Goal: Task Accomplishment & Management: Complete application form

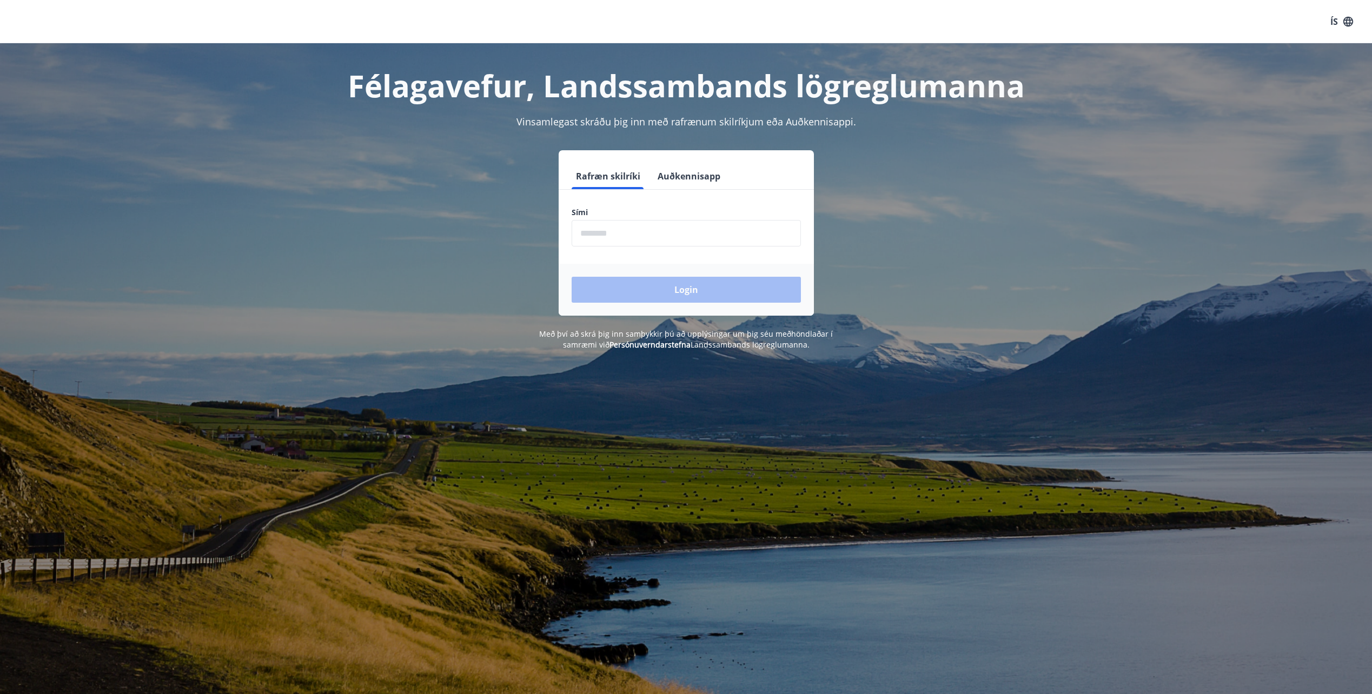
click at [663, 178] on button "Auðkennisapp" at bounding box center [688, 176] width 71 height 26
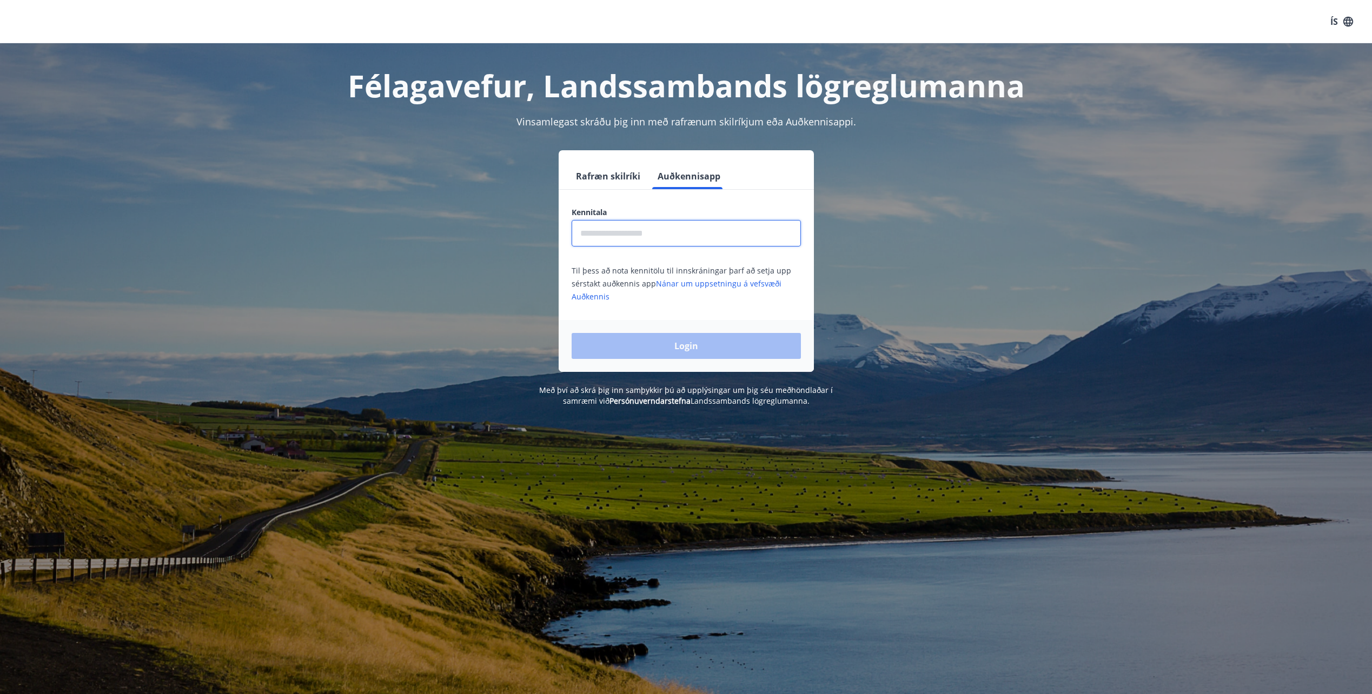
click at [659, 236] on input "text" at bounding box center [686, 233] width 229 height 26
click at [606, 230] on input "**********" at bounding box center [686, 233] width 229 height 26
click at [613, 229] on input "**********" at bounding box center [686, 233] width 229 height 26
type input "**********"
click at [572, 333] on button "Login" at bounding box center [686, 346] width 229 height 26
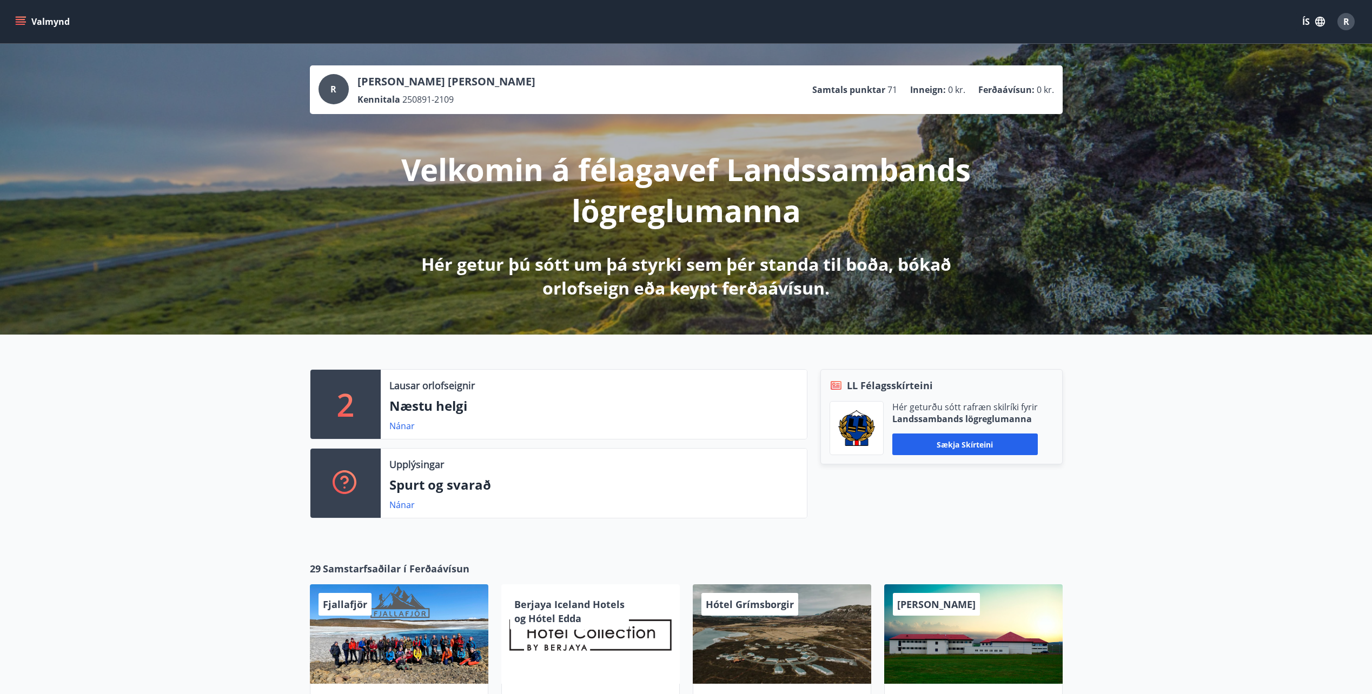
click at [21, 15] on button "Valmynd" at bounding box center [43, 21] width 61 height 19
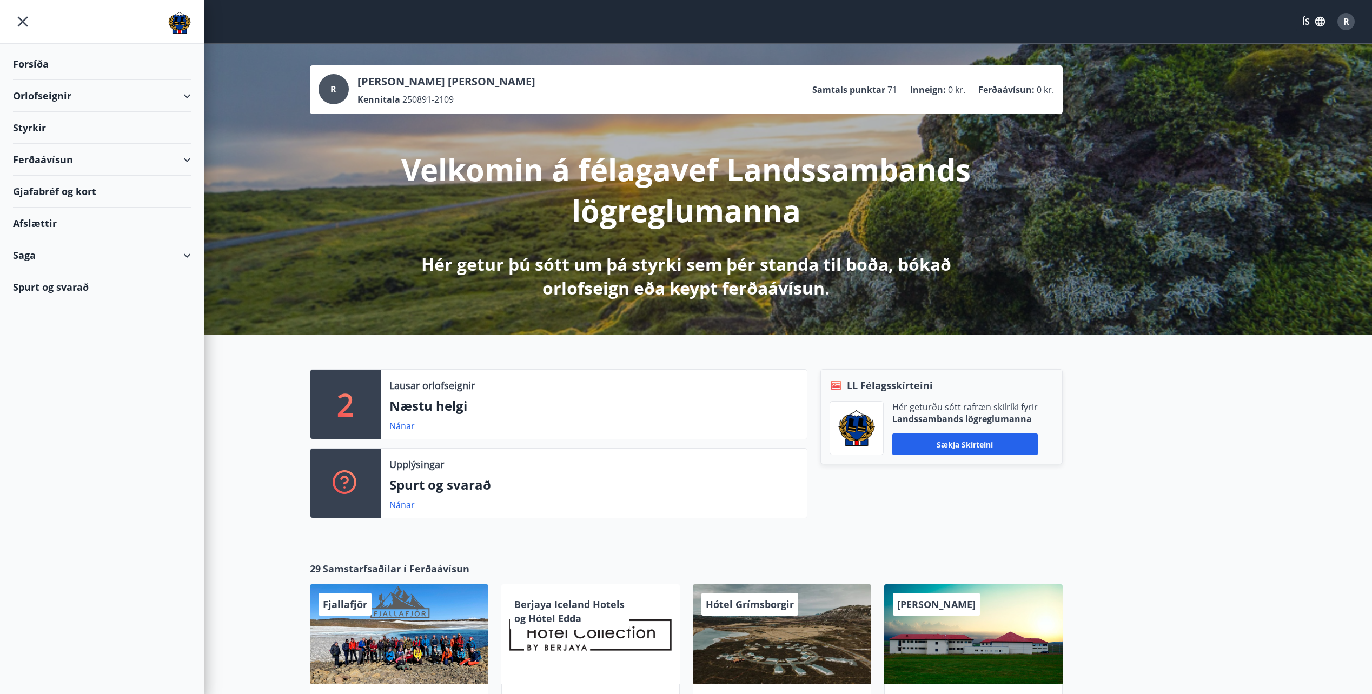
click at [9, 125] on div "Styrkir" at bounding box center [102, 128] width 204 height 32
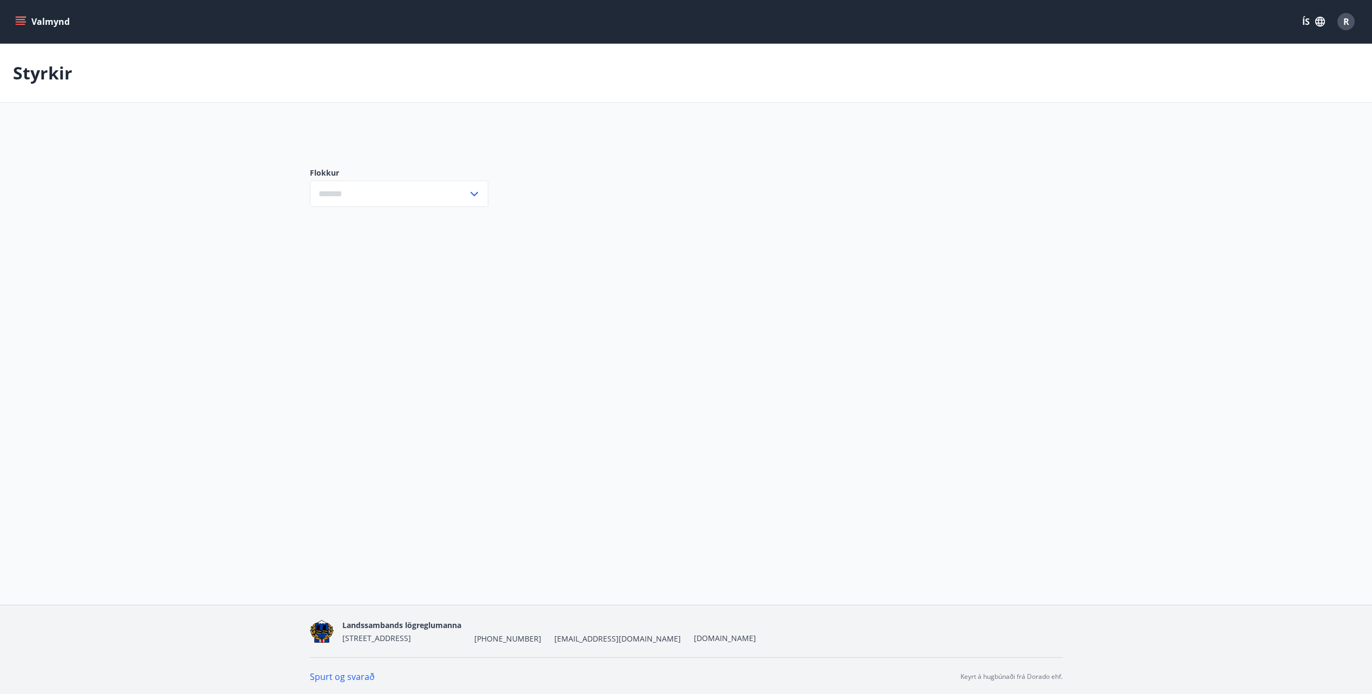
type input "***"
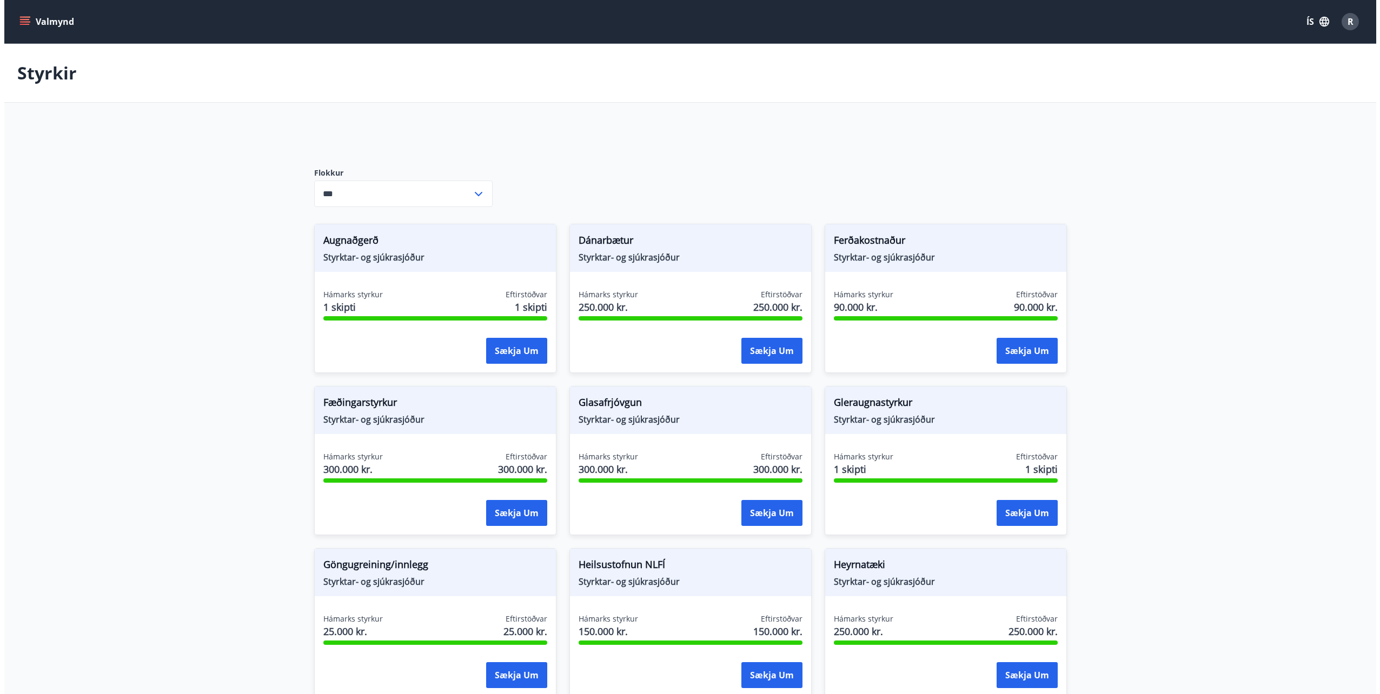
scroll to position [54, 0]
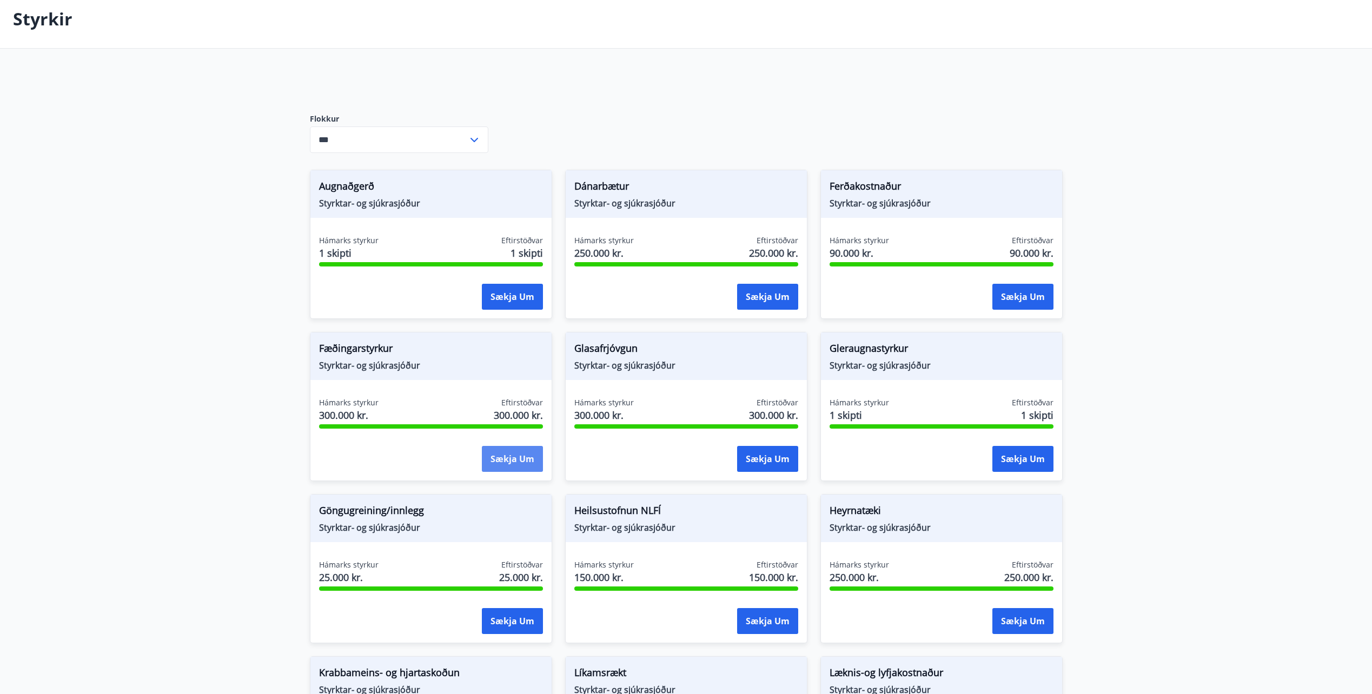
click at [515, 452] on button "Sækja um" at bounding box center [512, 459] width 61 height 26
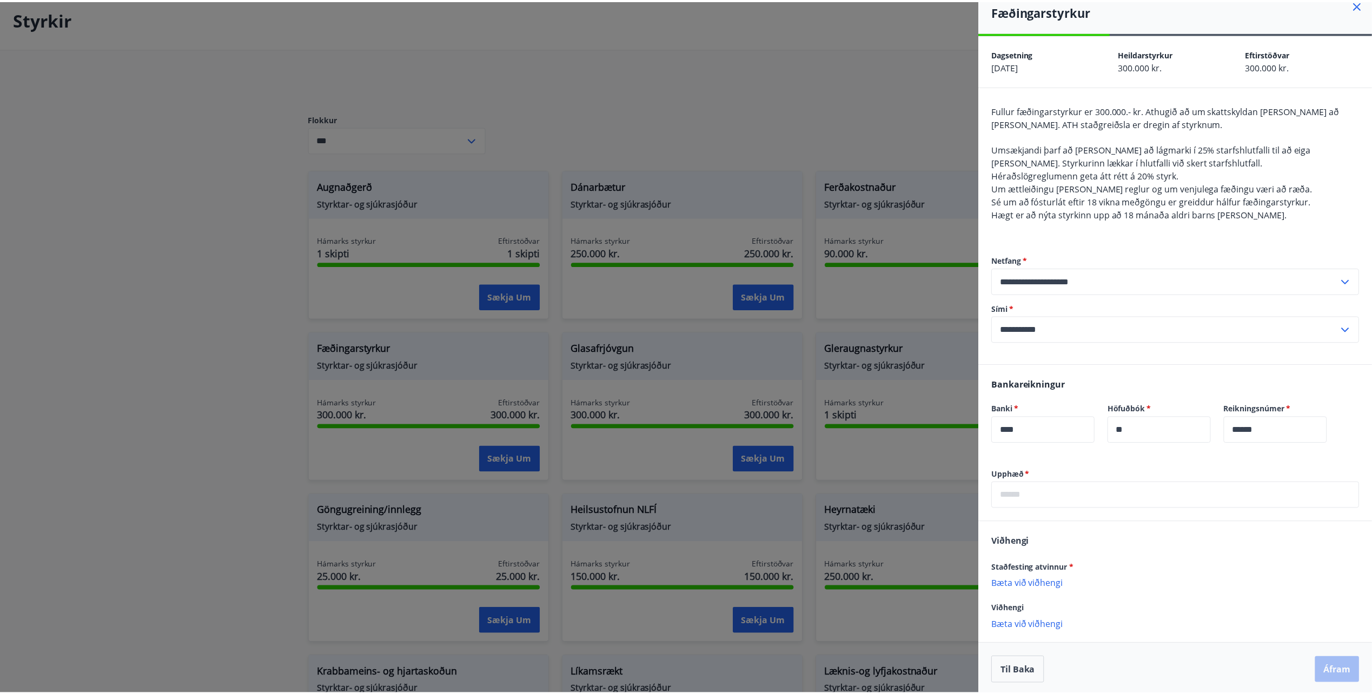
scroll to position [14, 0]
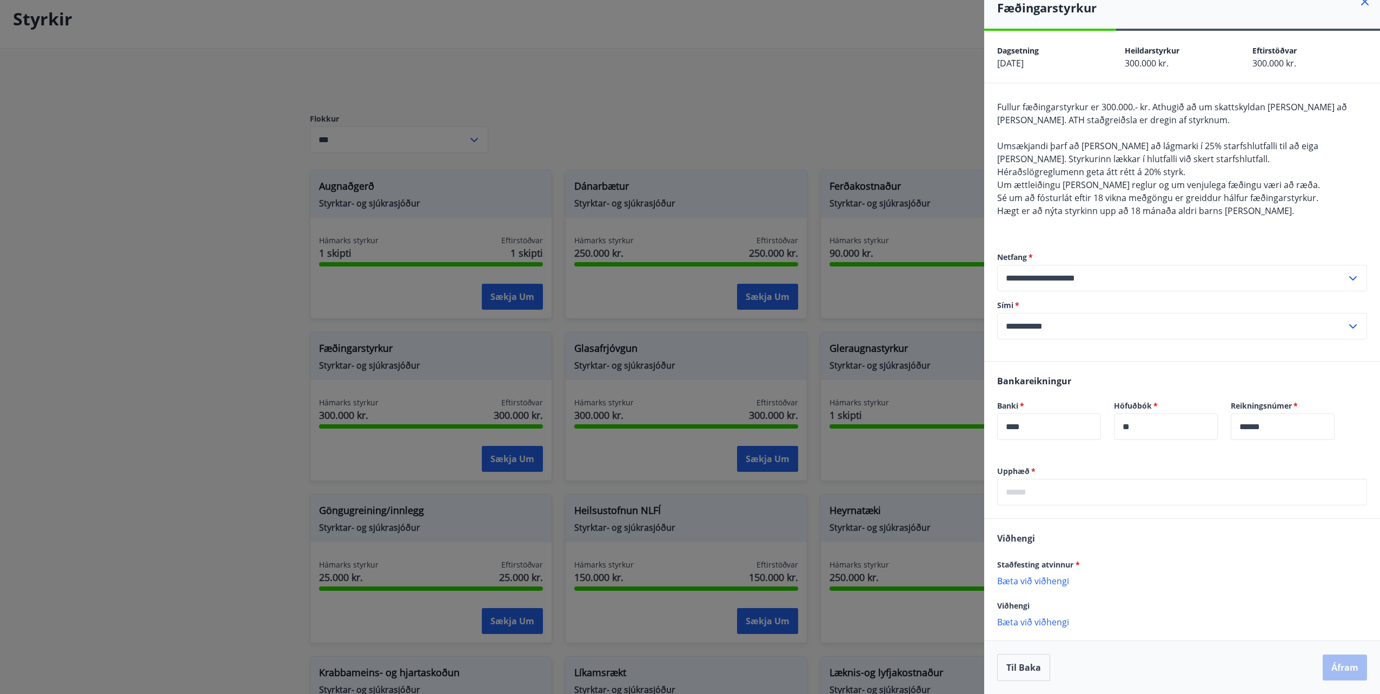
click at [666, 390] on div at bounding box center [690, 347] width 1380 height 694
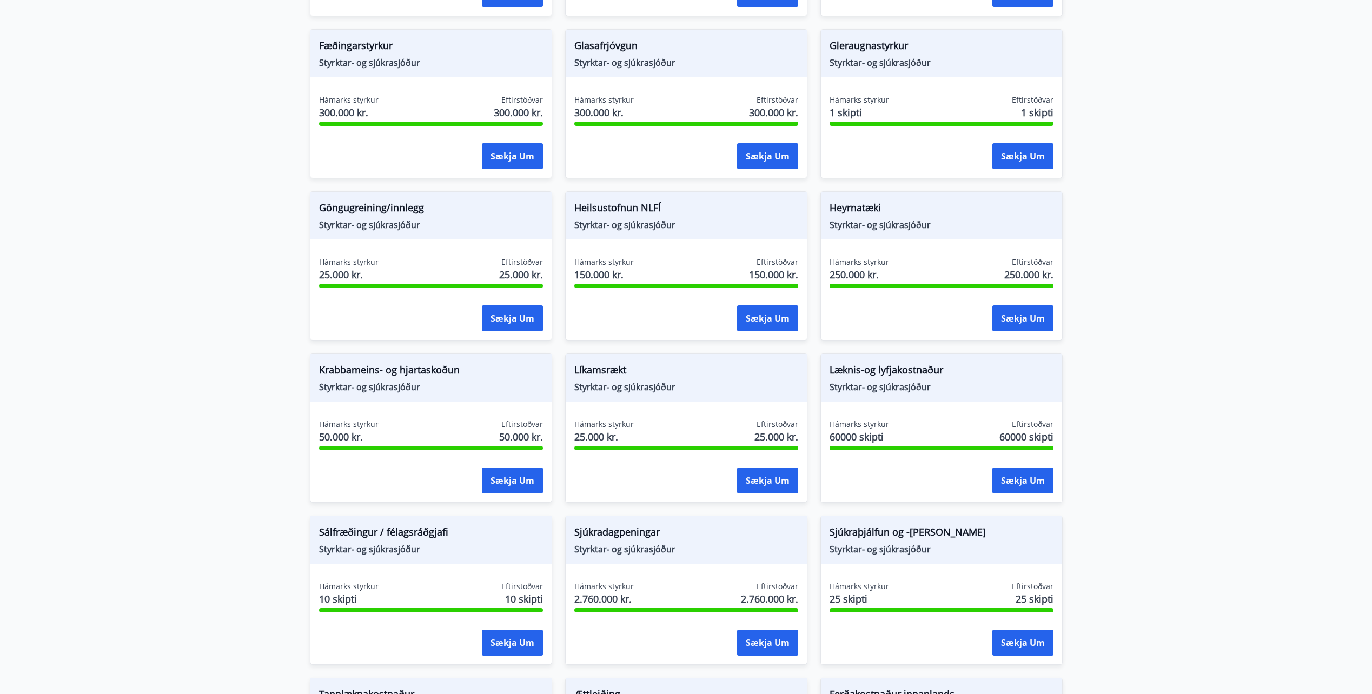
scroll to position [379, 0]
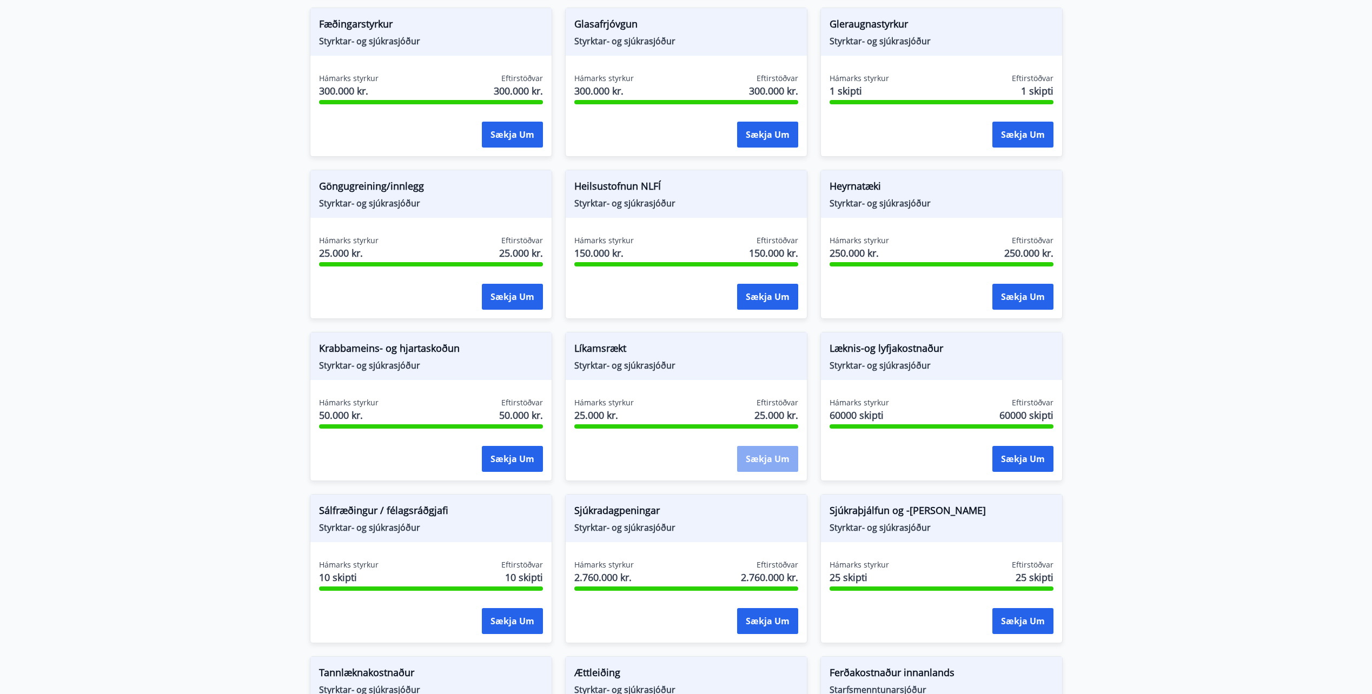
click at [760, 466] on button "Sækja um" at bounding box center [767, 459] width 61 height 26
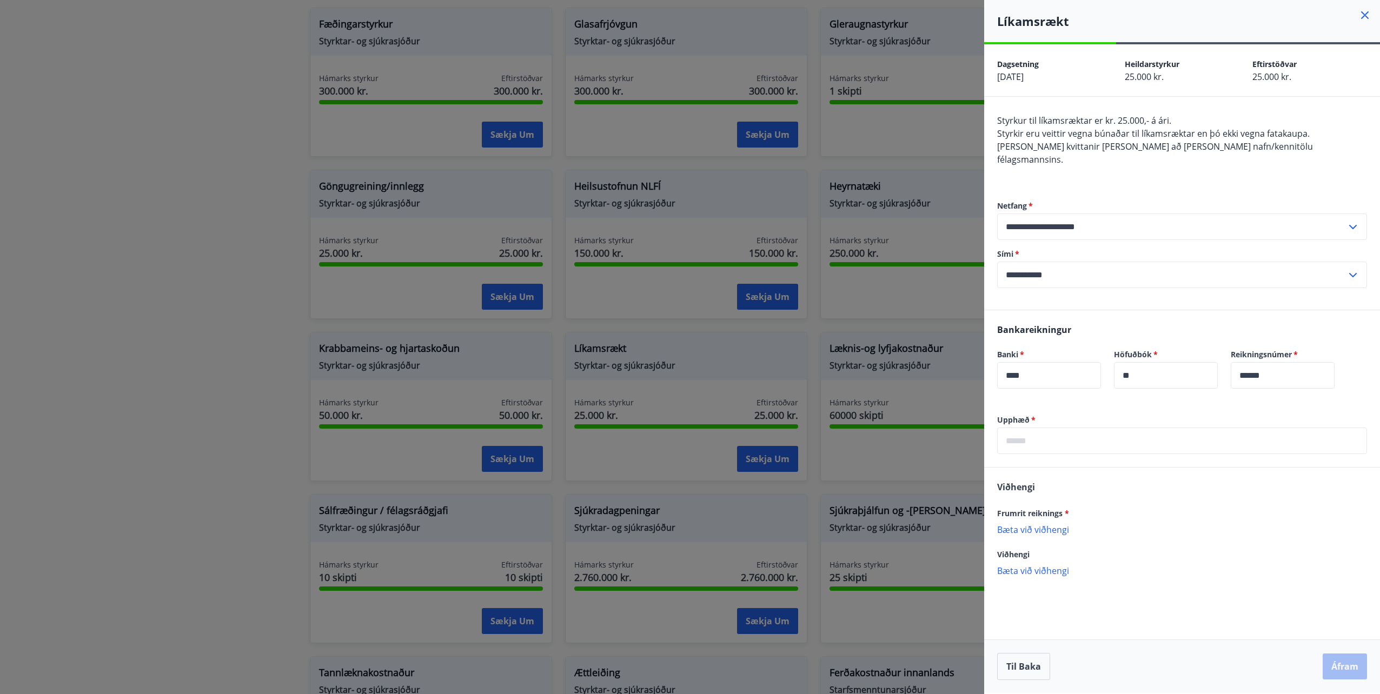
click at [1059, 435] on input "text" at bounding box center [1182, 441] width 370 height 26
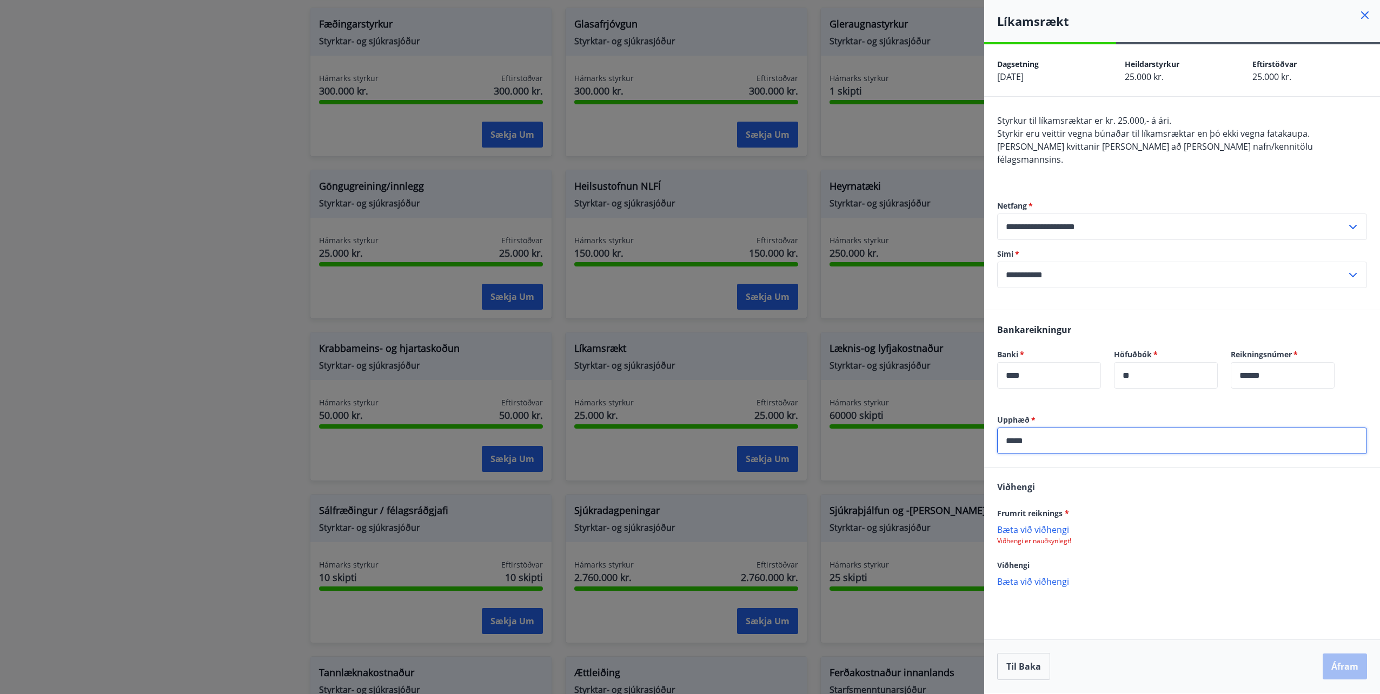
type input "*****"
click at [1117, 489] on div "Viðhengi Frumrit reiknings * Bæta við viðhengi Viðhengi er nauðsynlegt! Viðheng…" at bounding box center [1182, 534] width 396 height 132
click at [1050, 524] on p "Bæta við viðhengi" at bounding box center [1182, 529] width 370 height 11
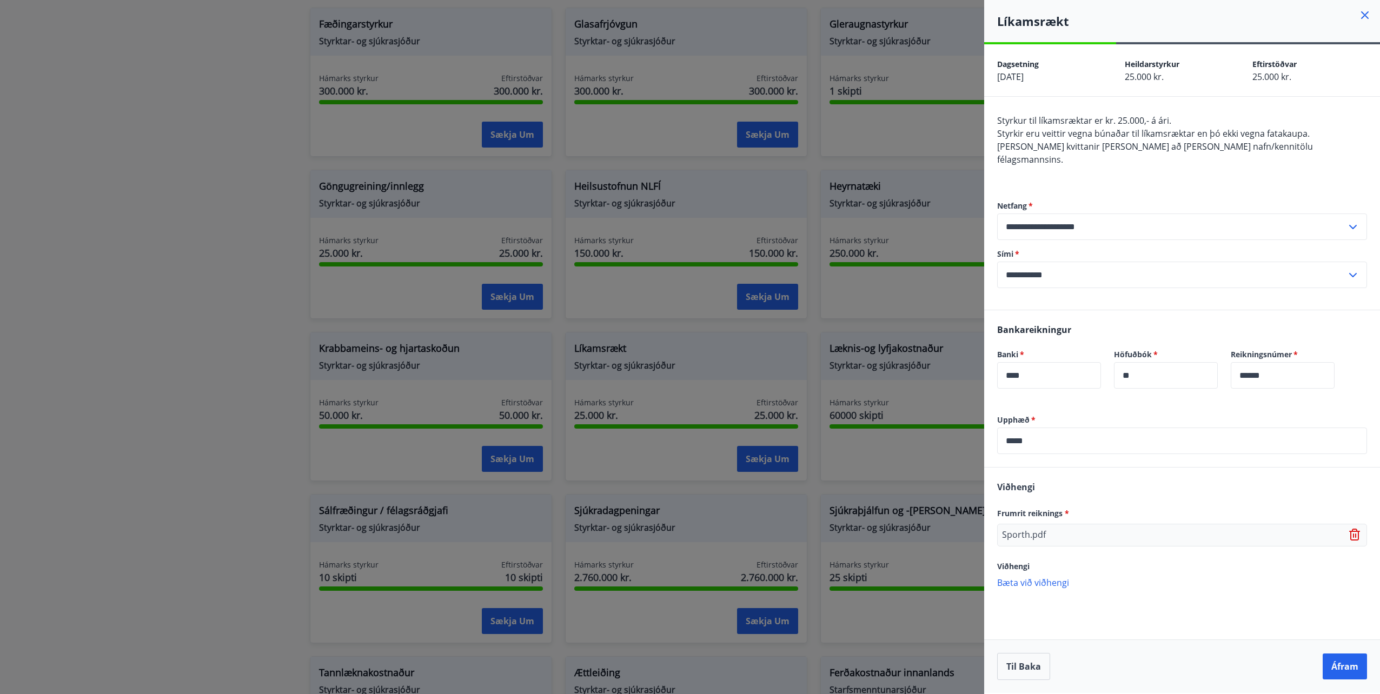
click at [1039, 577] on p "Bæta við viðhengi" at bounding box center [1182, 582] width 370 height 11
click at [1339, 666] on button "Áfram" at bounding box center [1345, 667] width 44 height 26
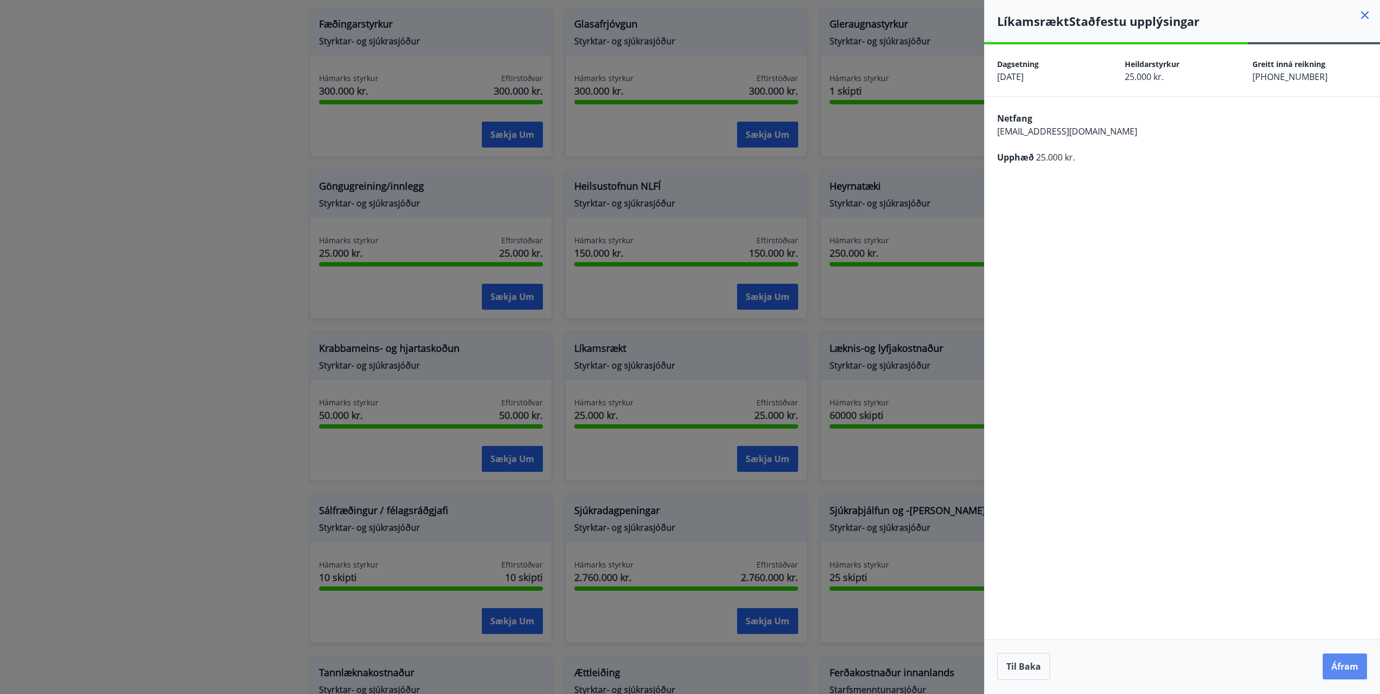
click at [1341, 659] on button "Áfram" at bounding box center [1345, 667] width 44 height 26
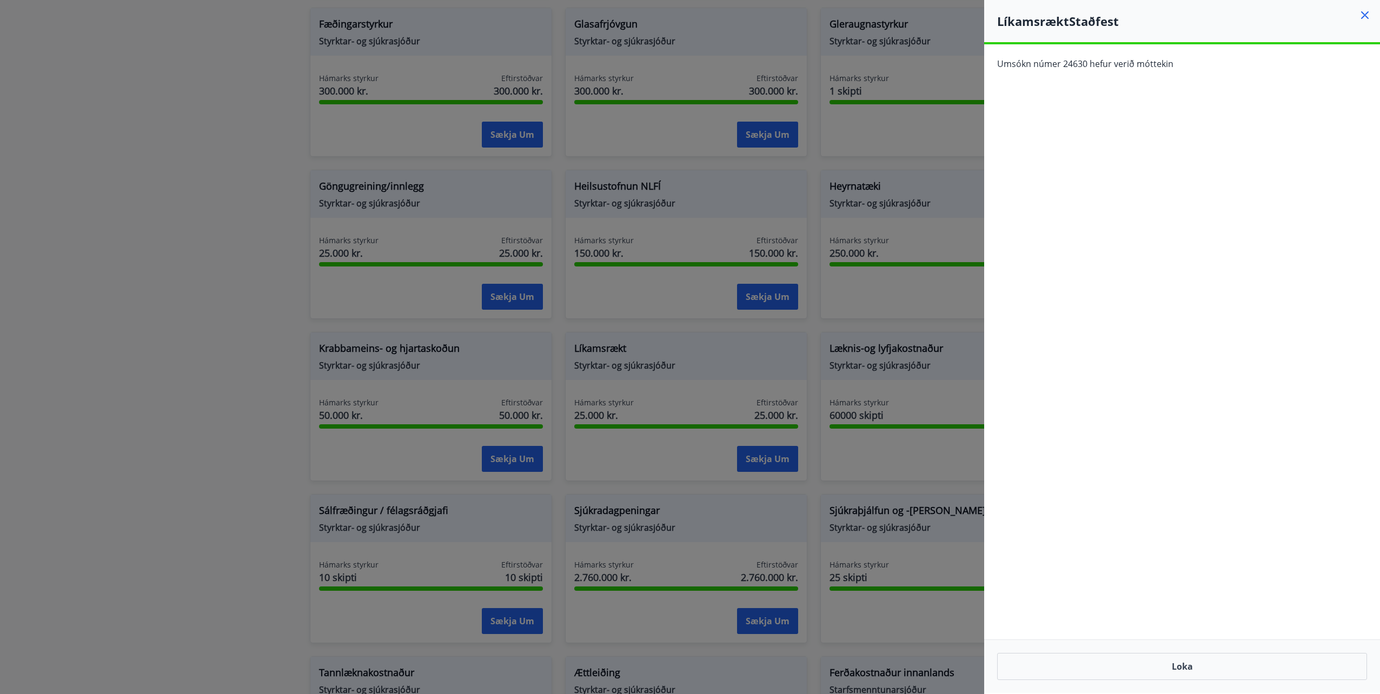
click at [1364, 13] on icon at bounding box center [1364, 15] width 13 height 13
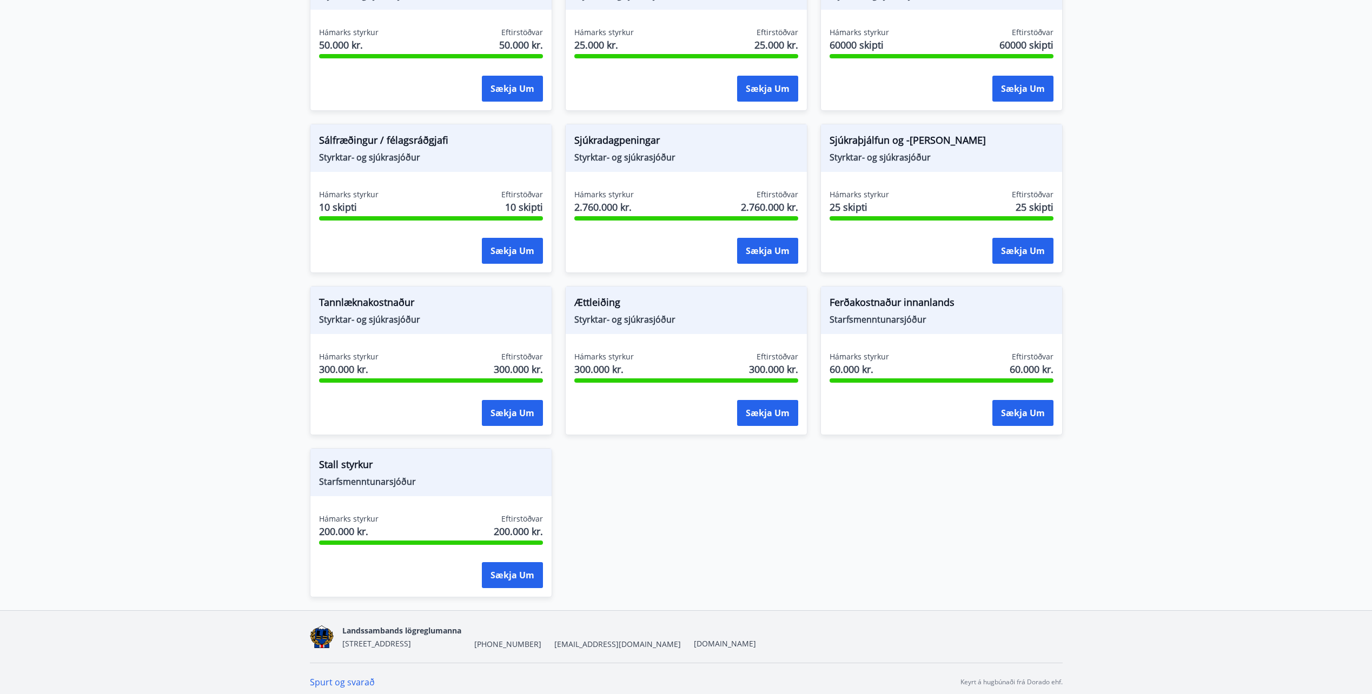
scroll to position [756, 0]
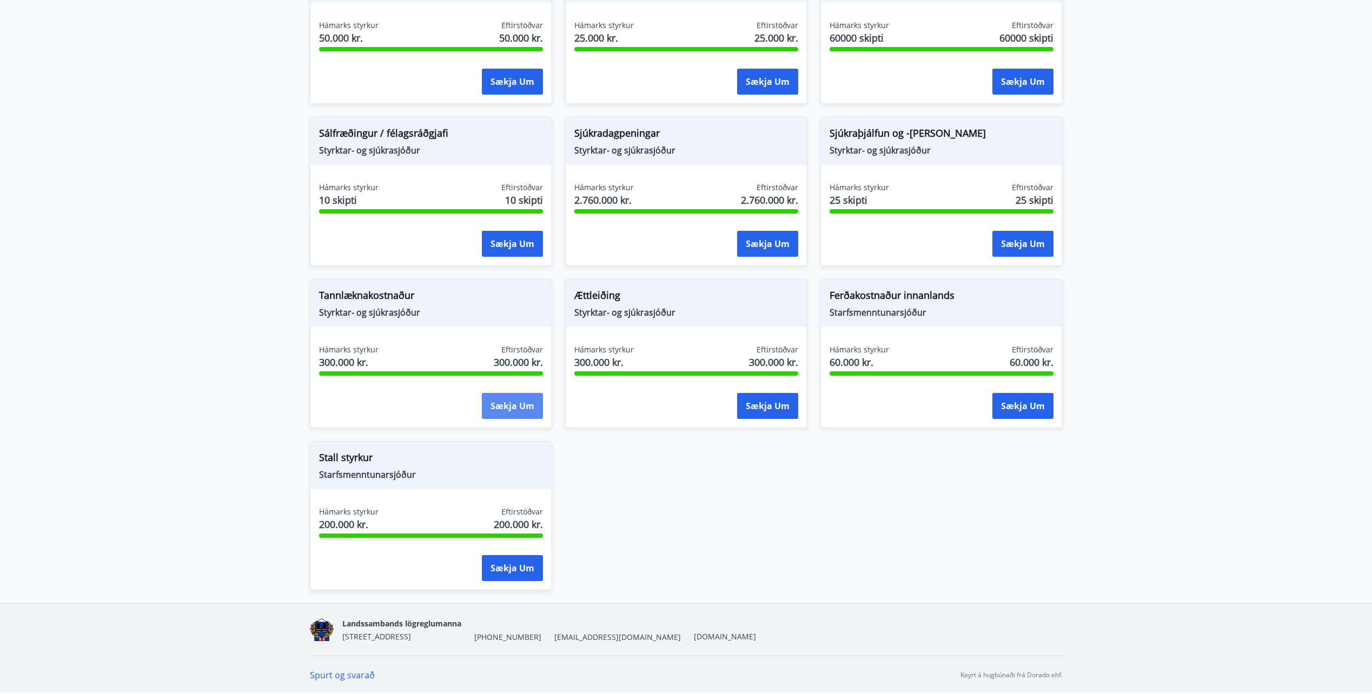
click at [512, 413] on button "Sækja um" at bounding box center [512, 406] width 61 height 26
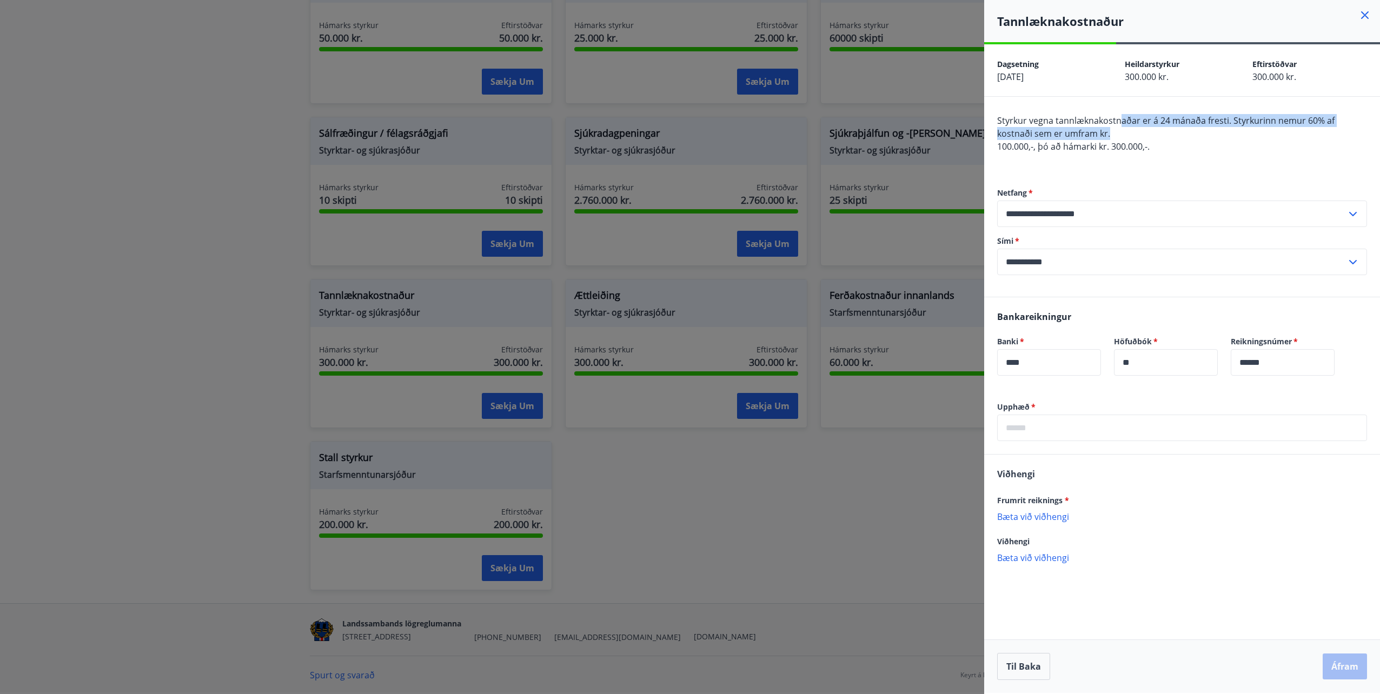
drag, startPoint x: 1120, startPoint y: 125, endPoint x: 1329, endPoint y: 134, distance: 208.9
click at [1329, 134] on div "Styrkur vegna tannlæknakostnaðar er á 24 mánaða fresti. Styrkurinn nemur 60% af…" at bounding box center [1182, 140] width 370 height 52
drag, startPoint x: 1329, startPoint y: 134, endPoint x: 1288, endPoint y: 183, distance: 64.2
click at [1288, 183] on div "**********" at bounding box center [1182, 231] width 370 height 131
click at [567, 437] on div at bounding box center [690, 347] width 1380 height 694
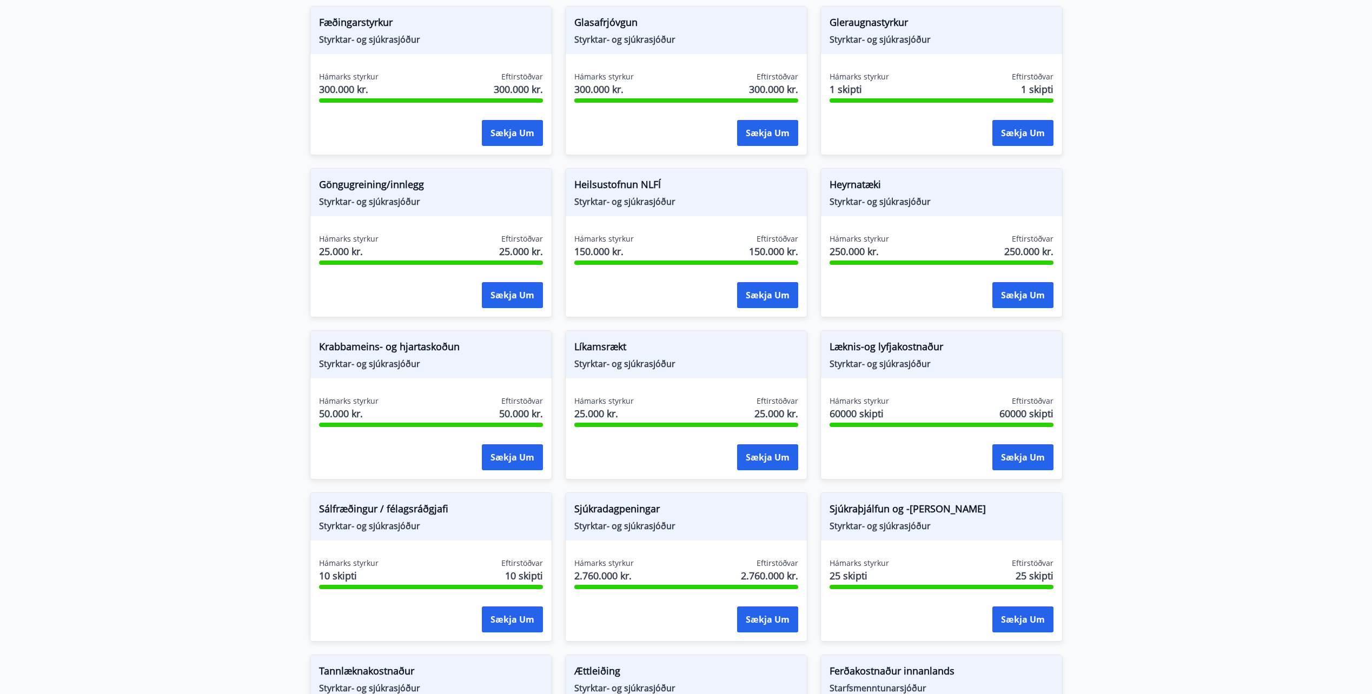
scroll to position [323, 0]
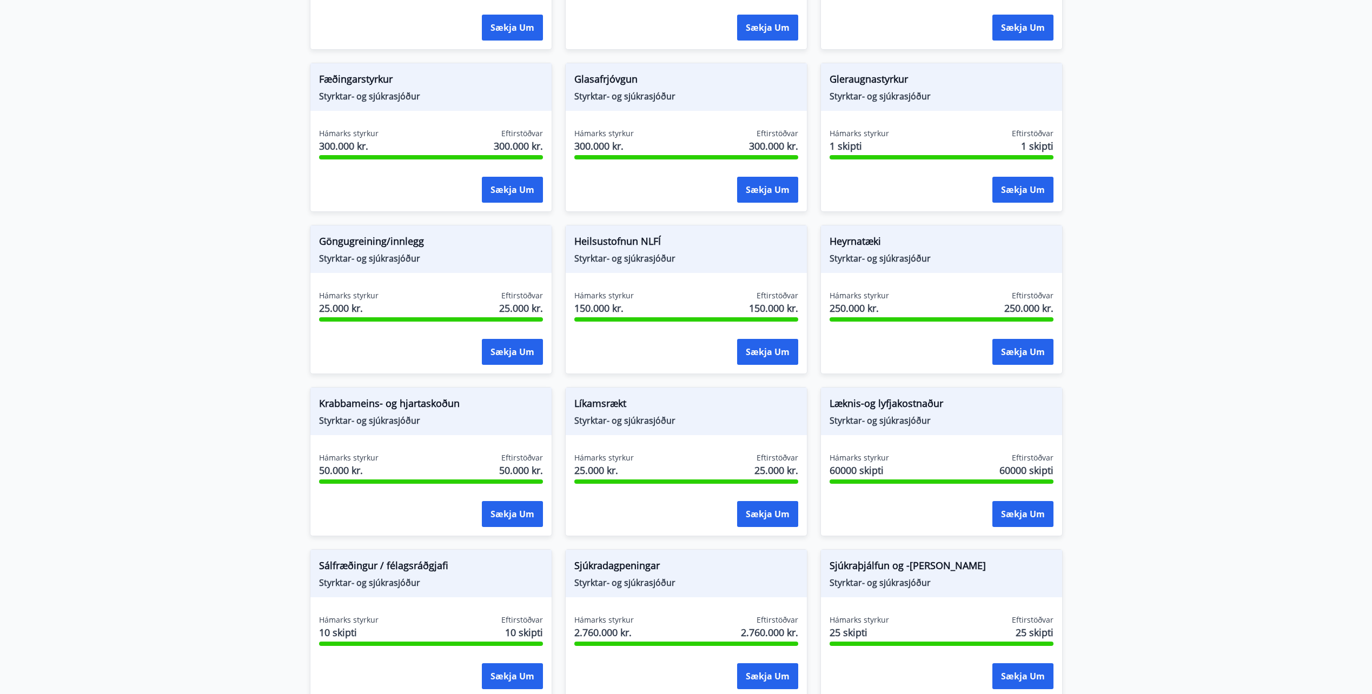
click at [368, 421] on span "Styrktar- og sjúkrasjóður" at bounding box center [431, 421] width 224 height 12
drag, startPoint x: 368, startPoint y: 421, endPoint x: 399, endPoint y: 464, distance: 53.4
click at [399, 464] on div "Hámarks styrkur 50.000 kr. Eftirstöðvar 50.000 kr." at bounding box center [431, 466] width 224 height 27
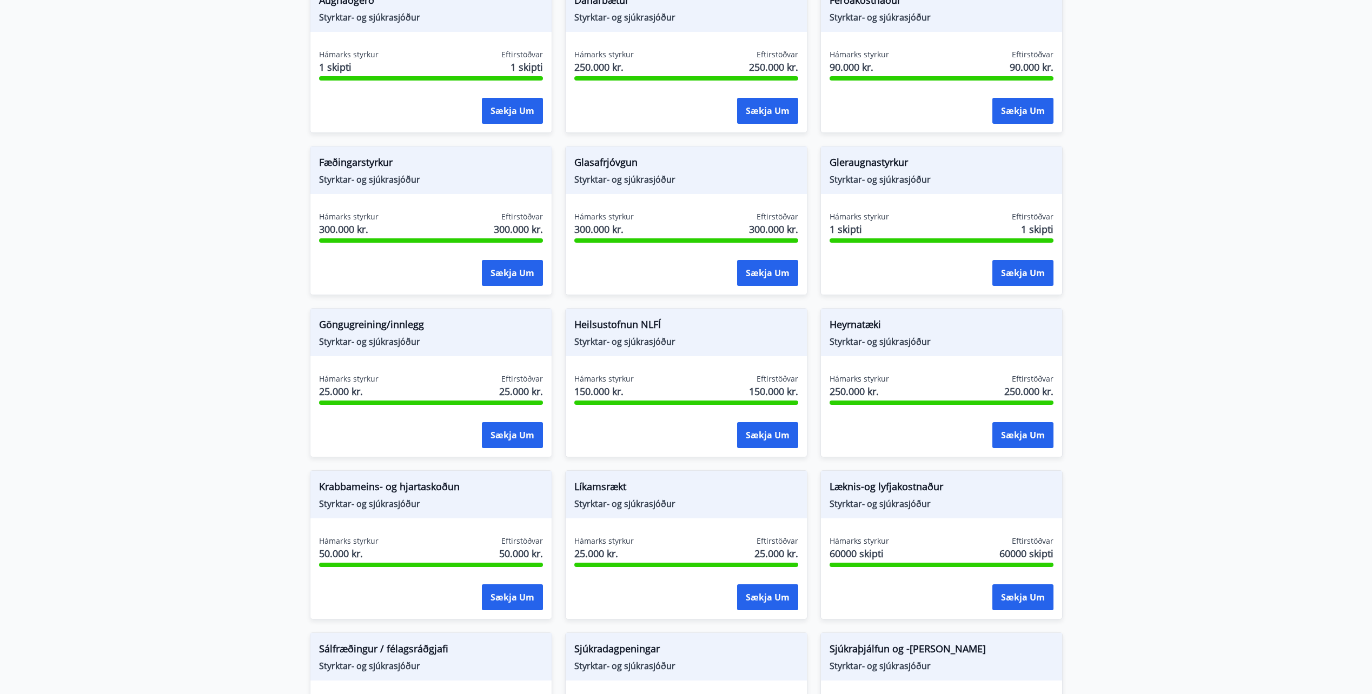
scroll to position [269, 0]
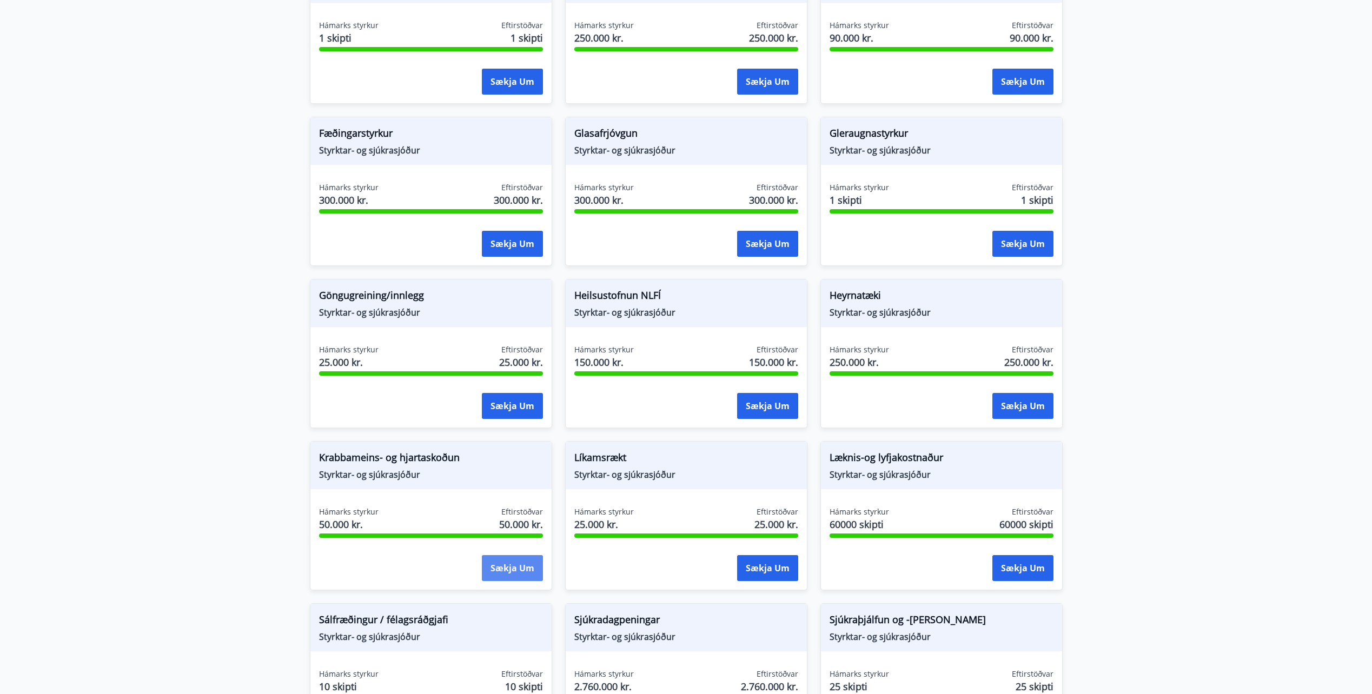
click at [524, 570] on button "Sækja um" at bounding box center [512, 568] width 61 height 26
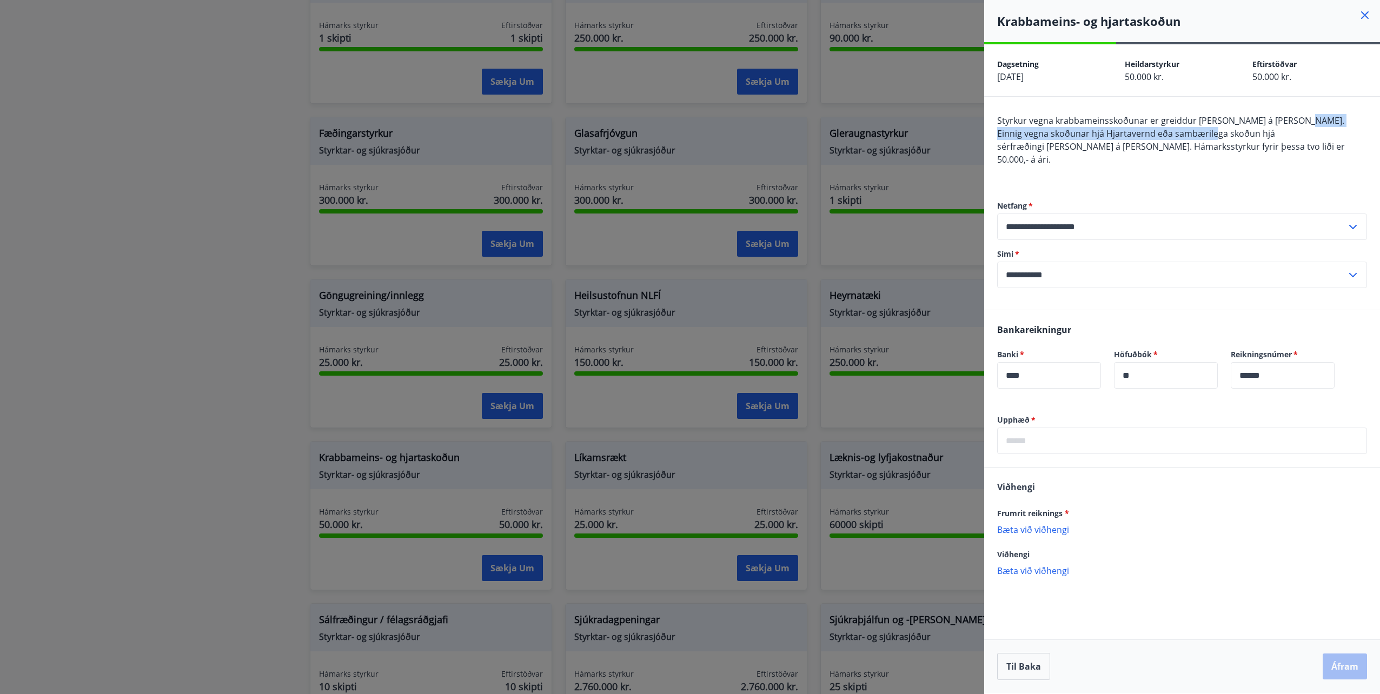
drag, startPoint x: 1204, startPoint y: 128, endPoint x: 1283, endPoint y: 111, distance: 81.1
click at [1283, 111] on div "**********" at bounding box center [1182, 203] width 396 height 213
drag, startPoint x: 1283, startPoint y: 111, endPoint x: 1299, endPoint y: 124, distance: 20.8
click at [1299, 124] on span "Styrkur vegna krabbameinsskoðunar er greiddur einu sinni á ári. Einnig vegna sk…" at bounding box center [1170, 127] width 347 height 25
drag, startPoint x: 1095, startPoint y: 148, endPoint x: 1140, endPoint y: 147, distance: 45.4
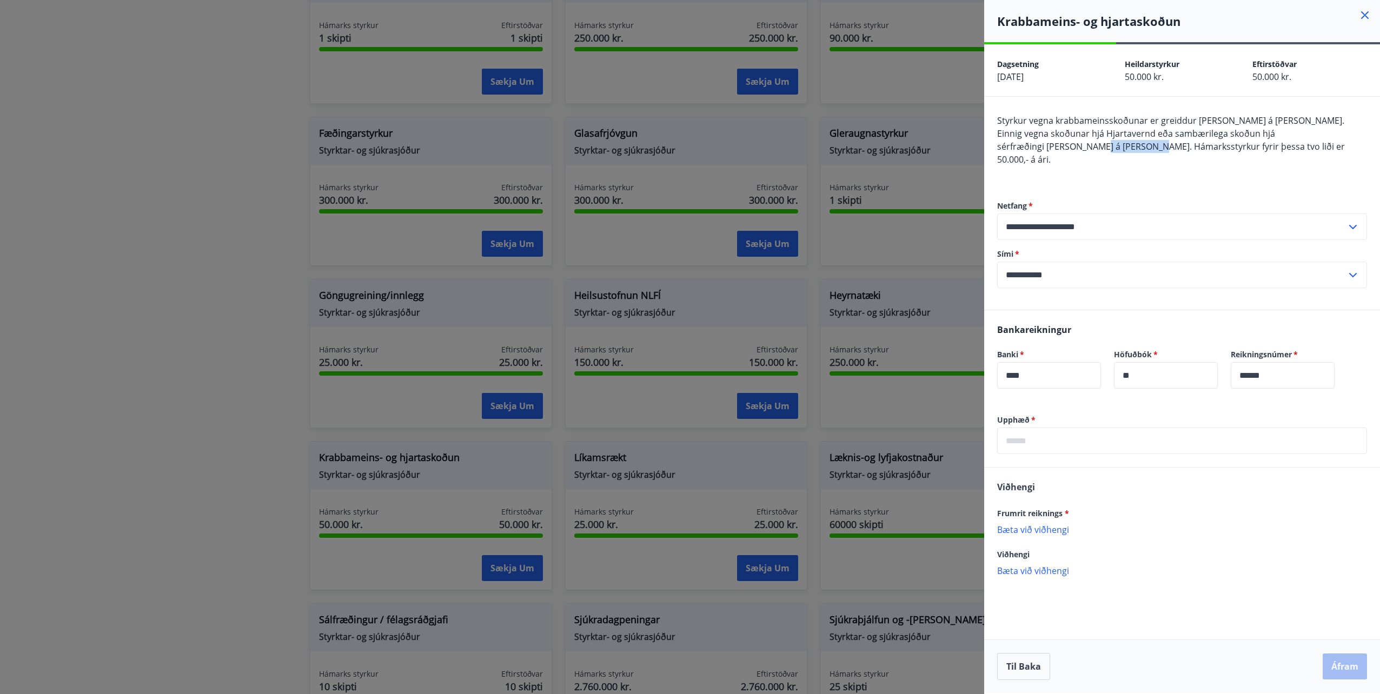
click at [1140, 147] on span "sérfræðingi einu sinni á ári. Hámarksstyrkur fyrir þessa tvo liði er 50.000,- á…" at bounding box center [1171, 153] width 348 height 25
drag, startPoint x: 1140, startPoint y: 147, endPoint x: 1138, endPoint y: 155, distance: 8.5
click at [1138, 155] on div "Styrkur vegna krabbameinsskoðunar er greiddur einu sinni á ári. Einnig vegna sk…" at bounding box center [1182, 146] width 370 height 65
click at [871, 437] on div at bounding box center [690, 347] width 1380 height 694
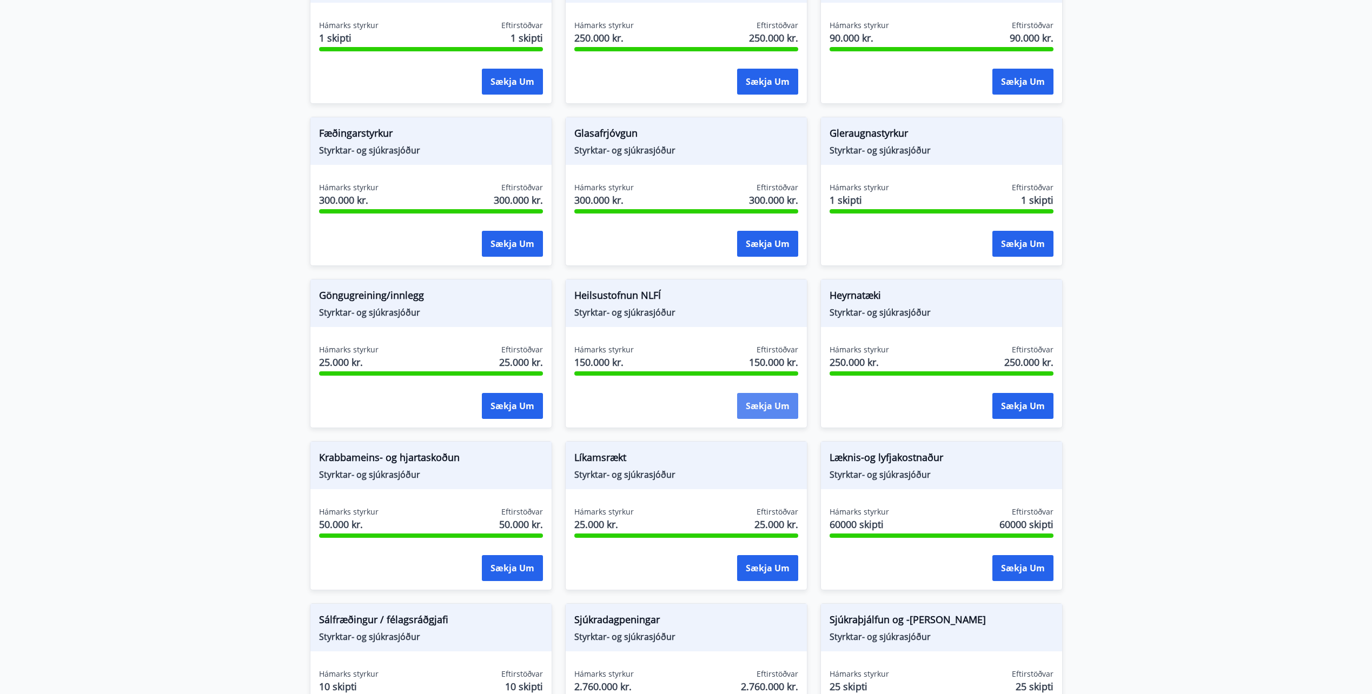
click at [762, 408] on button "Sækja um" at bounding box center [767, 406] width 61 height 26
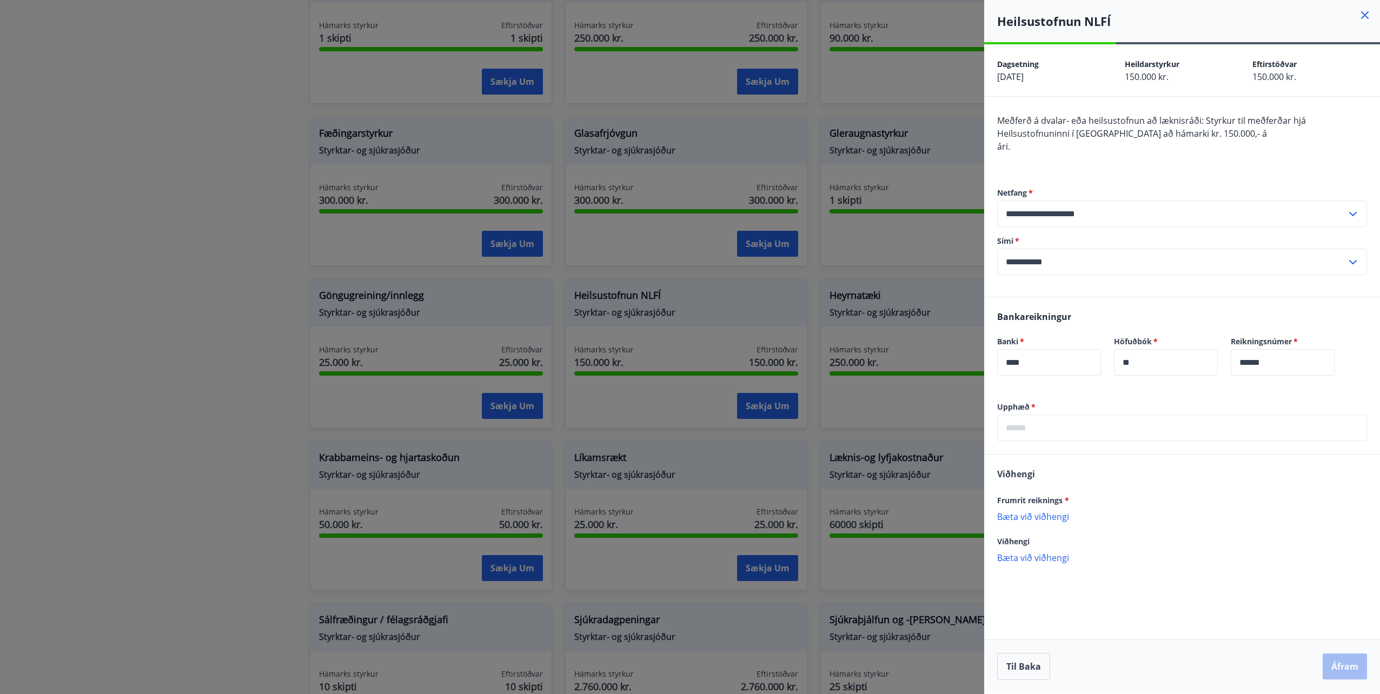
click at [1364, 17] on icon at bounding box center [1365, 15] width 8 height 8
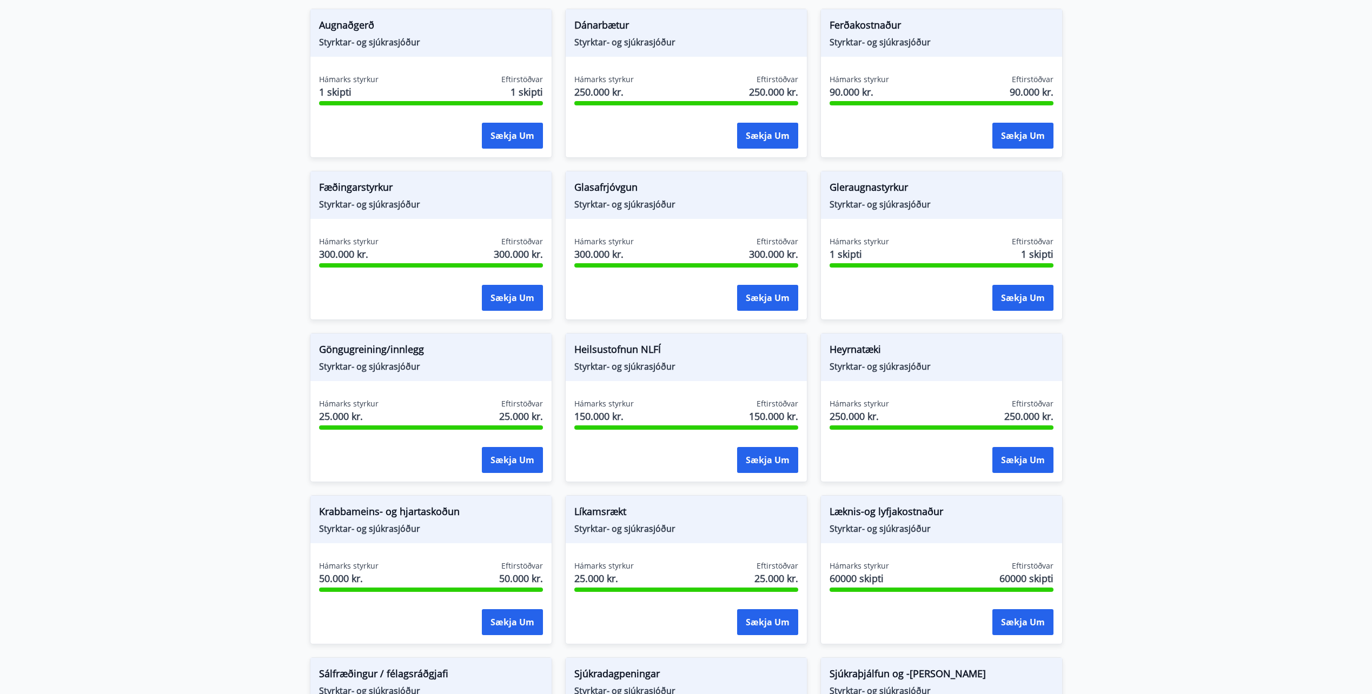
scroll to position [161, 0]
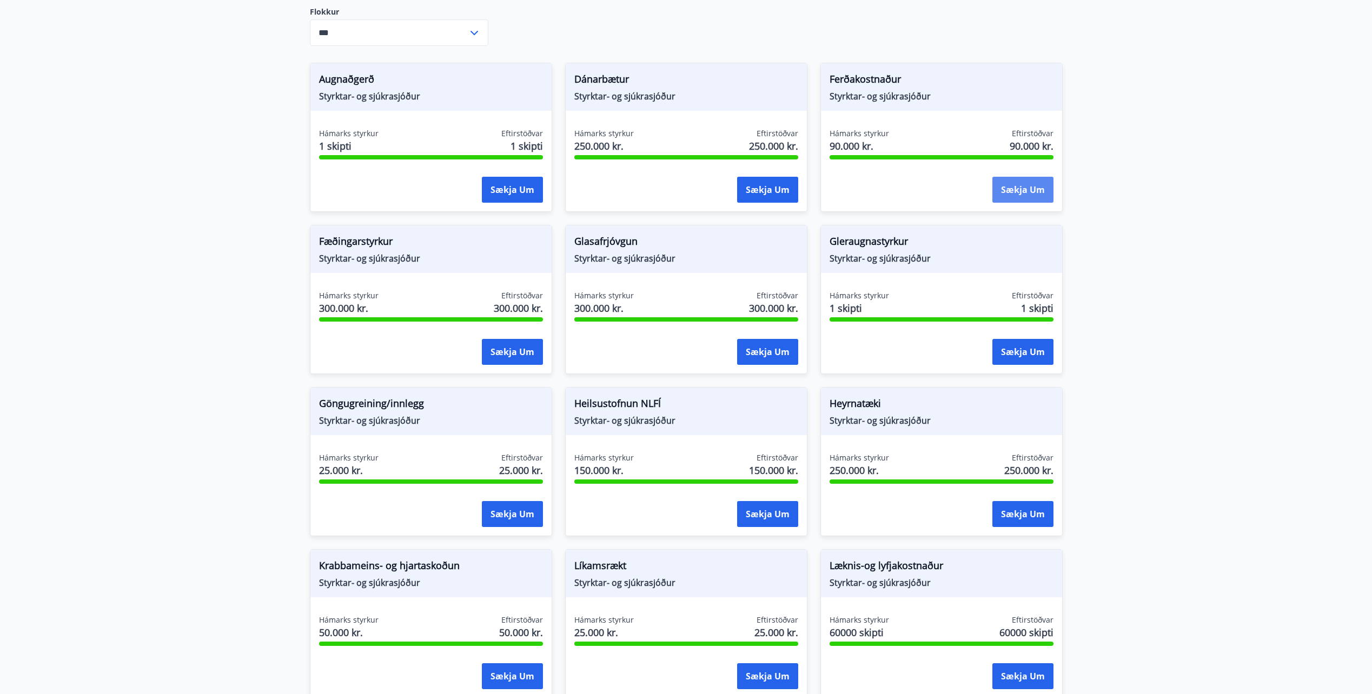
click at [1038, 202] on button "Sækja um" at bounding box center [1022, 190] width 61 height 26
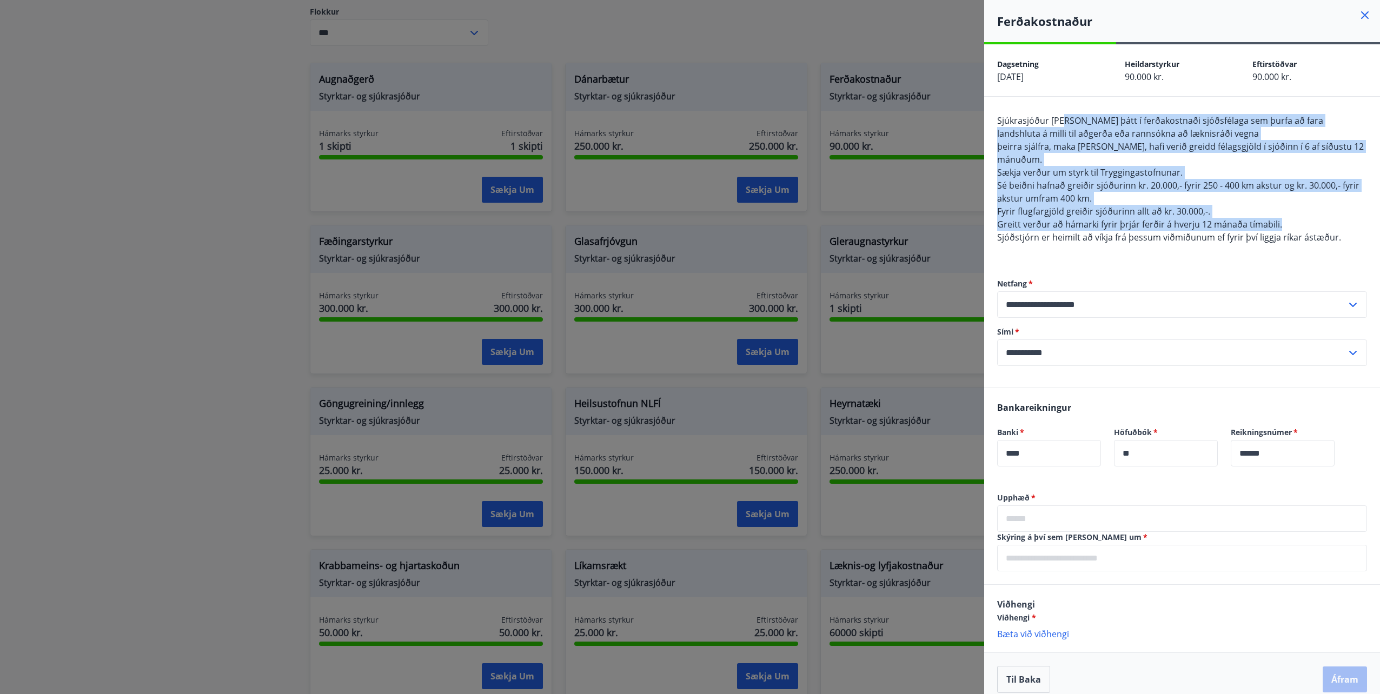
drag, startPoint x: 1064, startPoint y: 122, endPoint x: 1313, endPoint y: 229, distance: 271.6
click at [1313, 229] on div "Sjúkrasjóður tekur þátt í ferðakostnaði sjóðsfélaga sem þurfa að fara landshlut…" at bounding box center [1182, 185] width 370 height 143
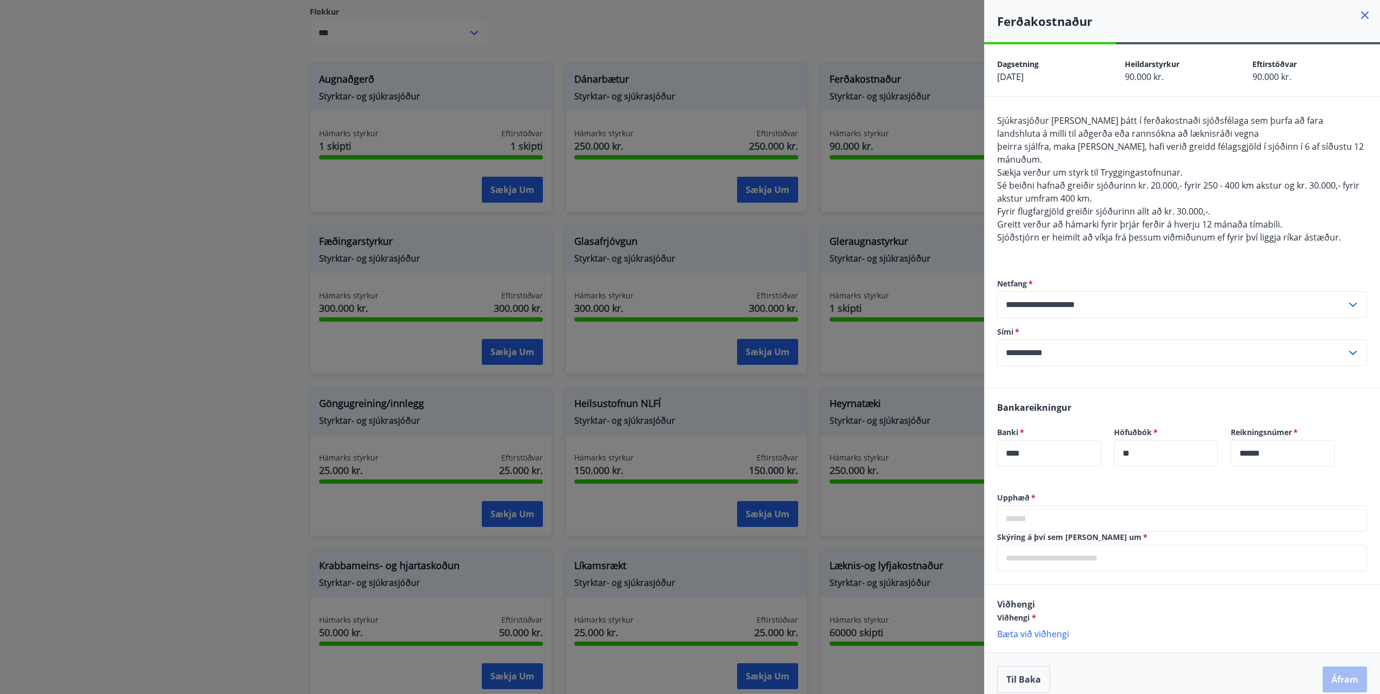
click at [689, 407] on div at bounding box center [690, 347] width 1380 height 694
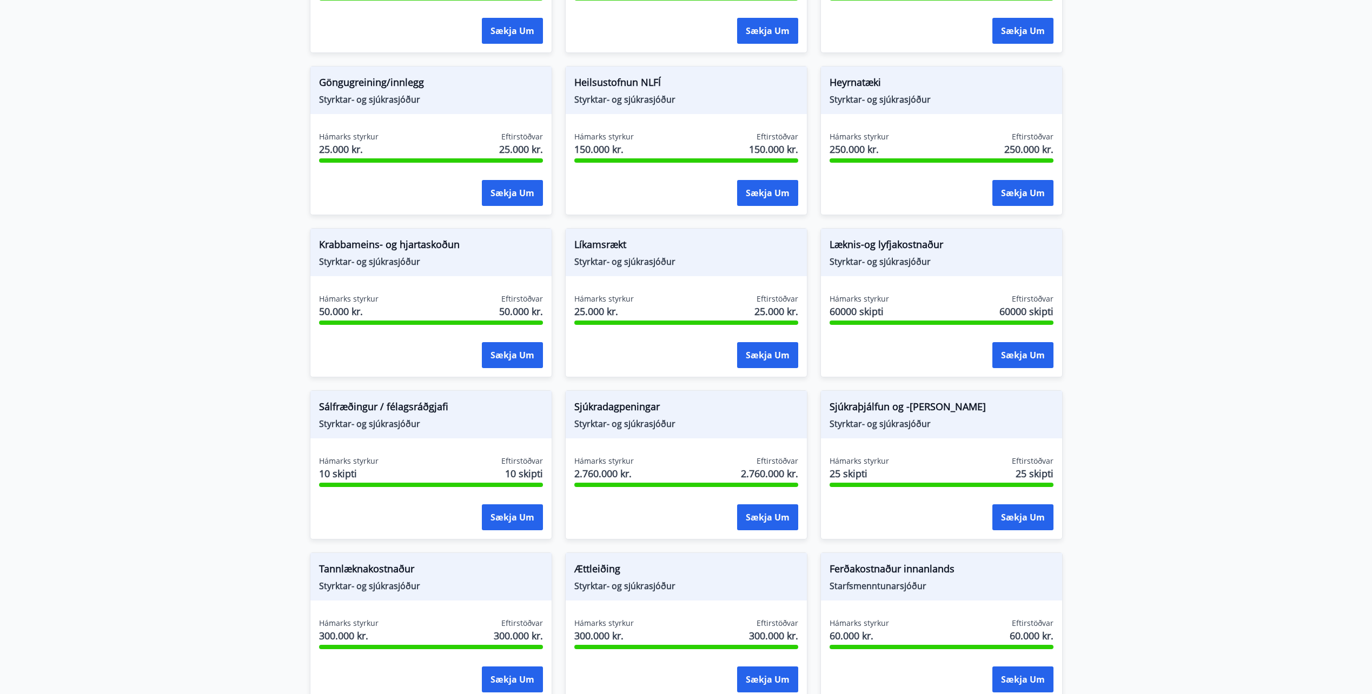
scroll to position [594, 0]
